Goal: Information Seeking & Learning: Learn about a topic

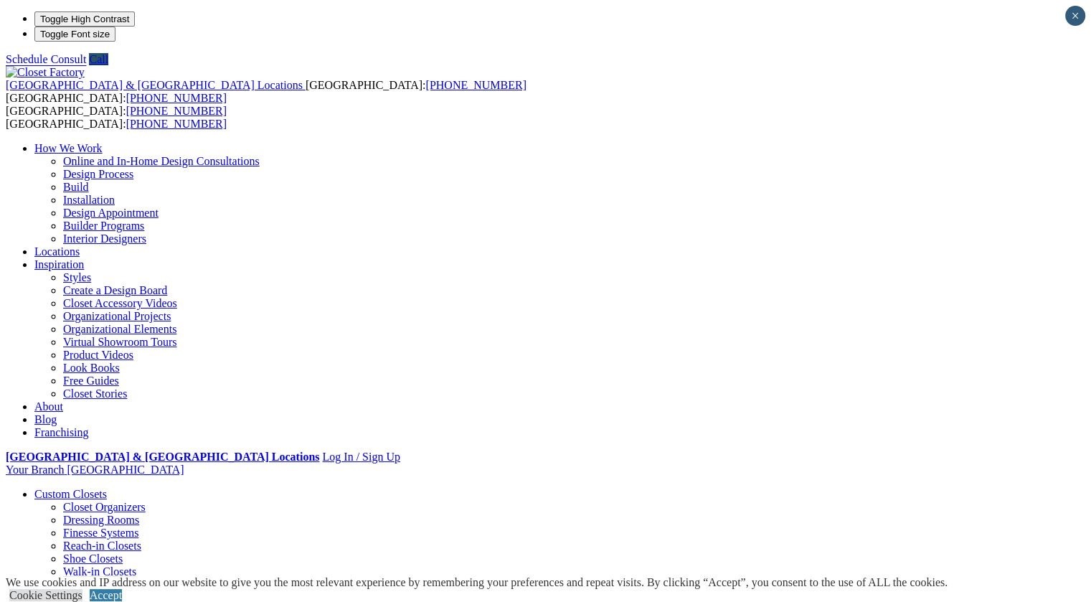
click at [107, 501] on link "Closet Organizers" at bounding box center [104, 507] width 83 height 12
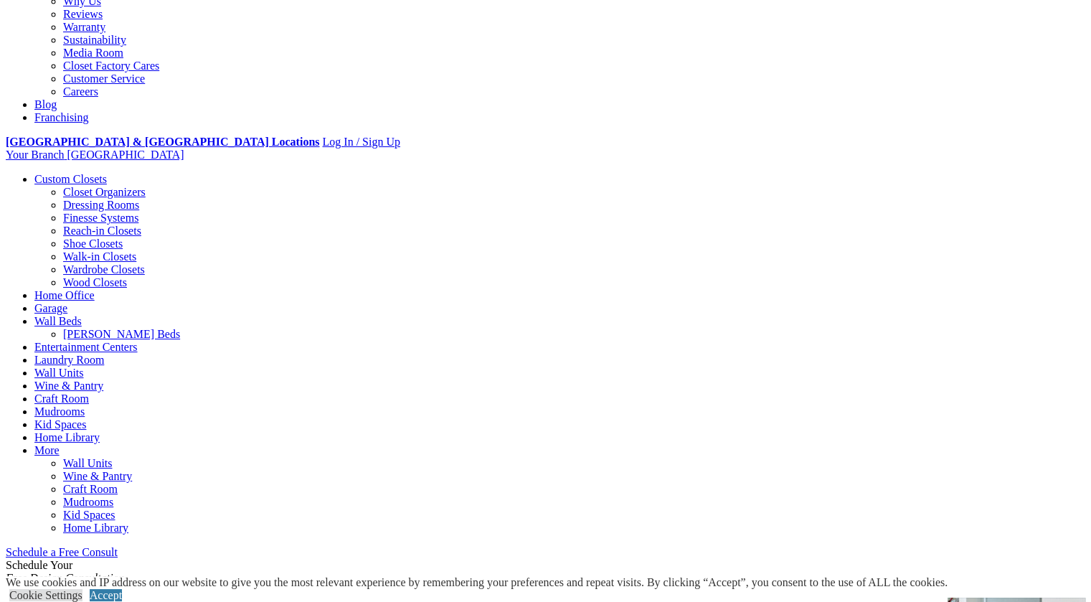
scroll to position [240, 0]
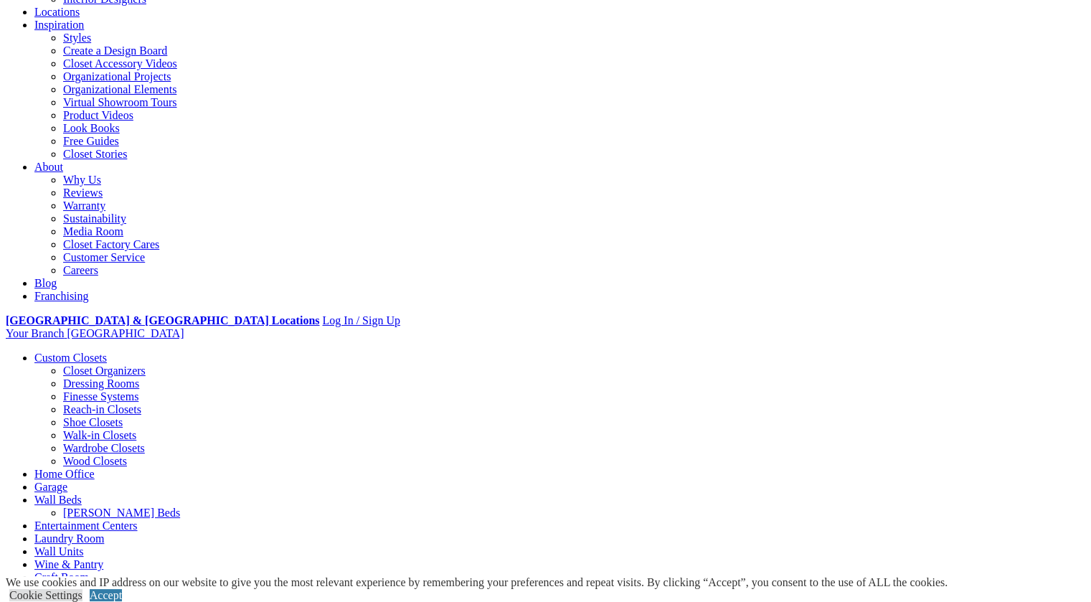
click at [167, 57] on link "Create a Design Board" at bounding box center [115, 50] width 104 height 12
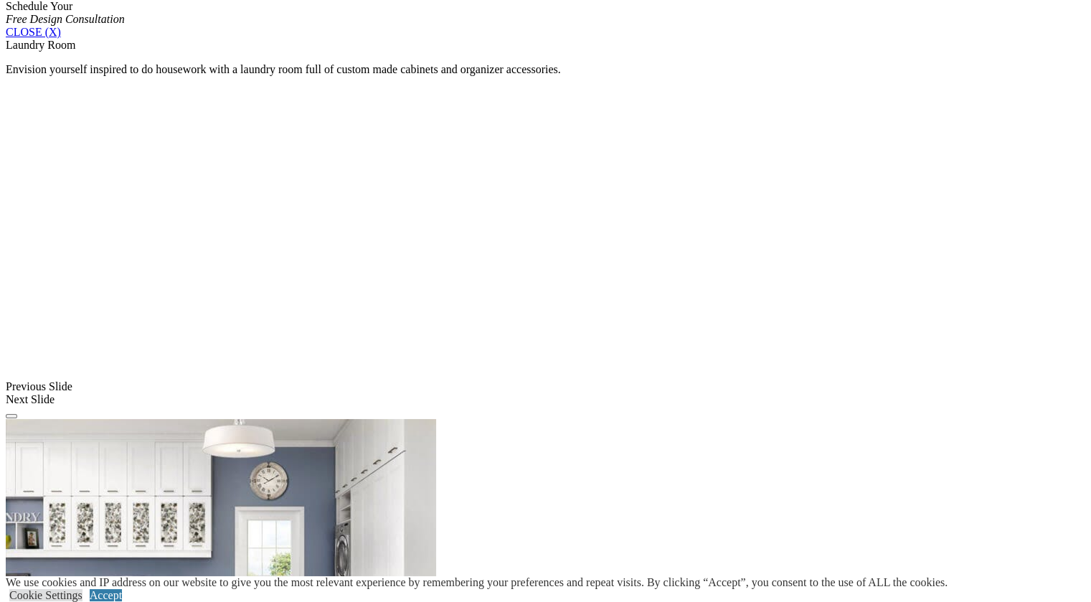
scroll to position [971, 0]
